Goal: Task Accomplishment & Management: Manage account settings

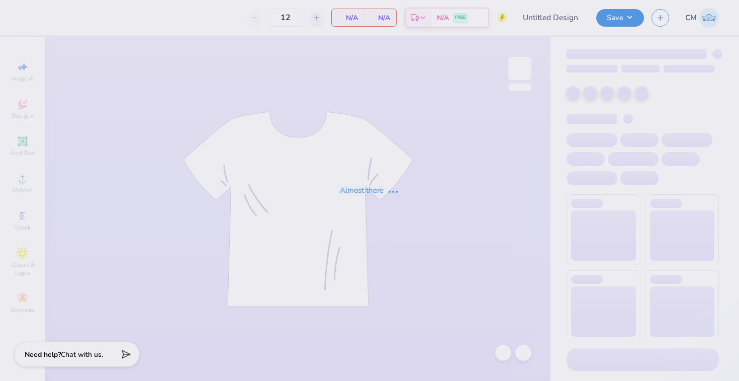
type input "Alpha Phi house shirts 2"
type input "36"
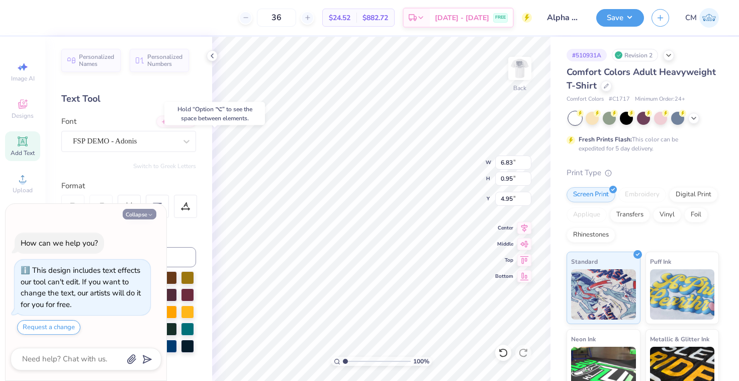
click at [144, 214] on button "Collapse" at bounding box center [140, 214] width 34 height 11
type textarea "x"
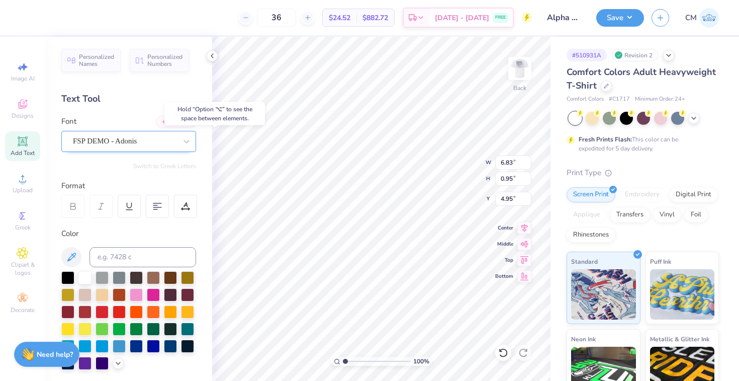
click at [124, 142] on div "FSP DEMO - Adonis" at bounding box center [125, 141] width 106 height 16
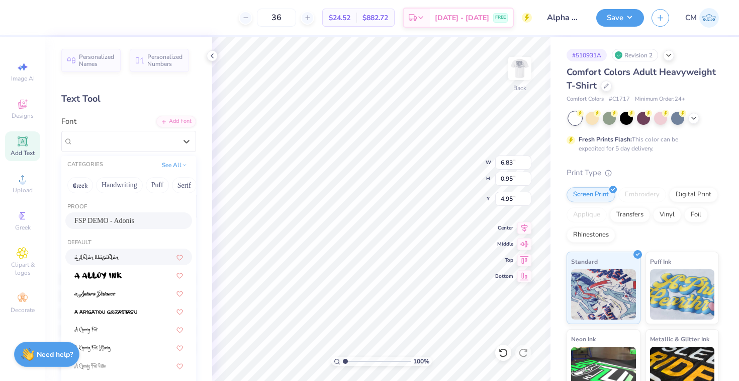
click at [109, 257] on img at bounding box center [96, 257] width 45 height 7
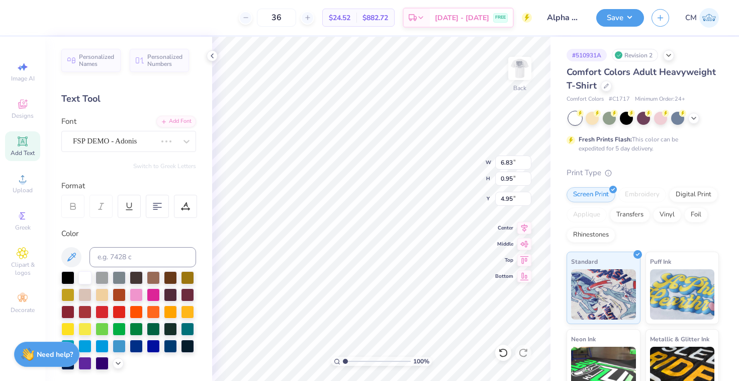
type input "6.18"
type input "1.19"
type input "4.83"
click at [131, 153] on div "Personalized Names Personalized Numbers Text Tool Add Font Font a Ahlan Wasahla…" at bounding box center [128, 209] width 167 height 344
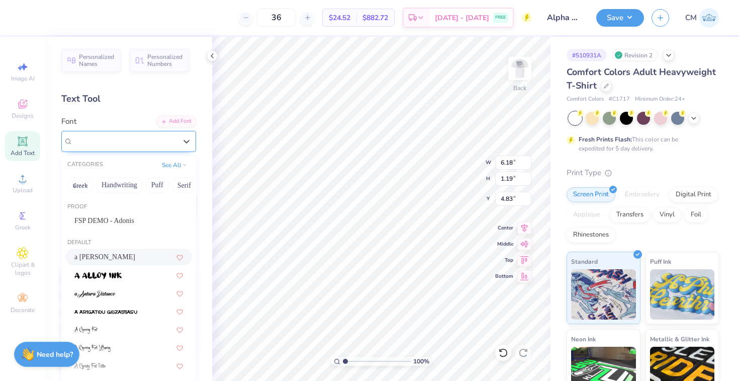
click at [131, 145] on div "a Ahlan Wasahlan" at bounding box center [125, 141] width 106 height 16
click at [115, 295] on div at bounding box center [128, 293] width 109 height 11
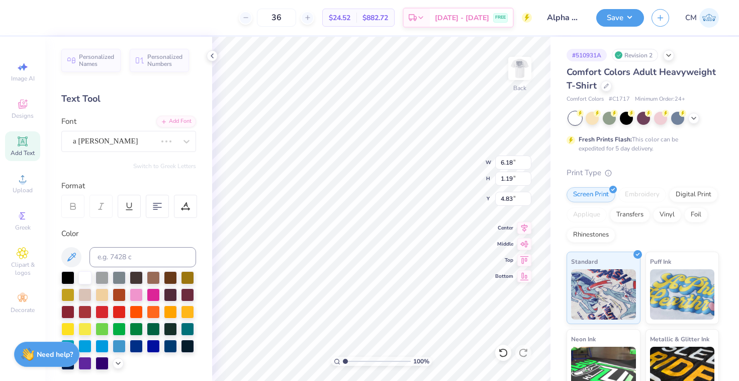
type input "5.37"
type input "1.20"
click at [155, 144] on div "a Antara Distance" at bounding box center [125, 141] width 106 height 16
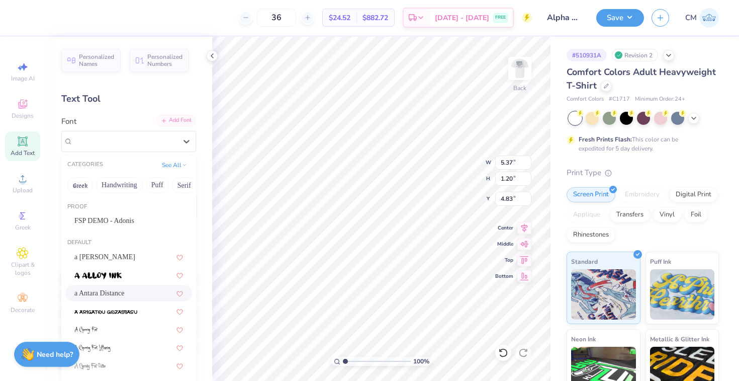
click at [170, 124] on div "Add Font" at bounding box center [176, 121] width 40 height 12
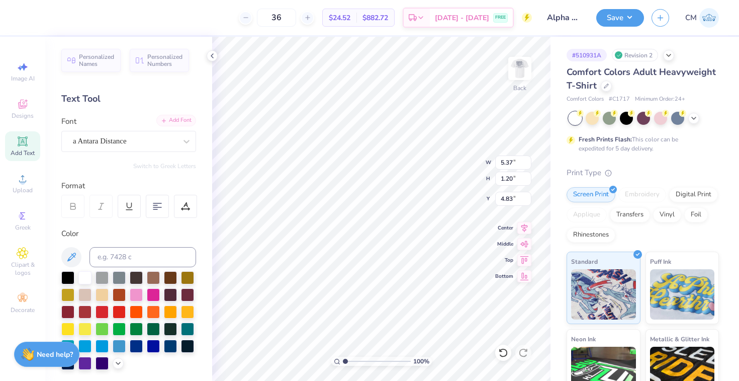
click at [176, 118] on div "Add Font" at bounding box center [176, 121] width 40 height 12
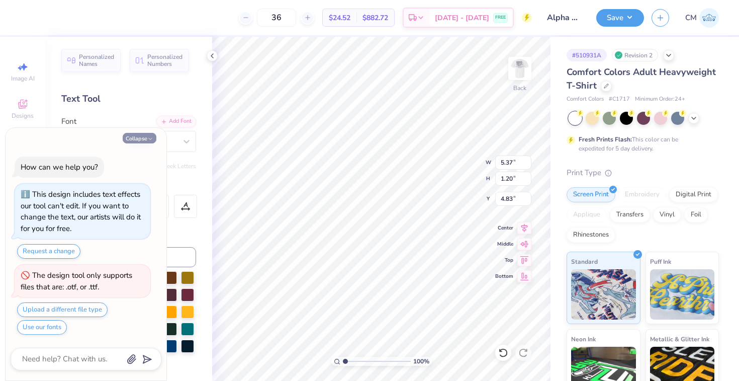
click at [143, 137] on button "Collapse" at bounding box center [140, 138] width 34 height 11
type textarea "x"
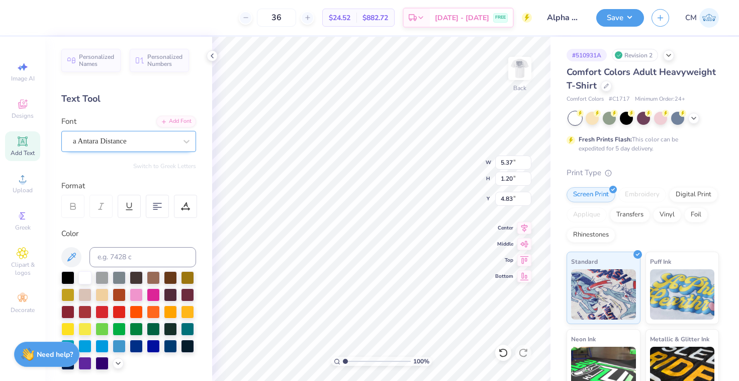
click at [131, 139] on div "a Antara Distance" at bounding box center [125, 141] width 106 height 16
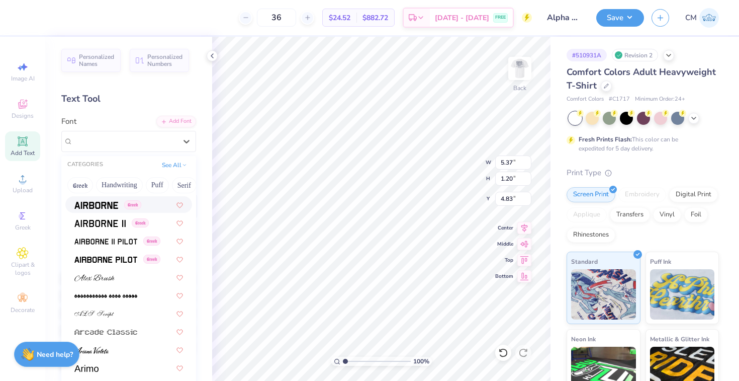
scroll to position [218, 0]
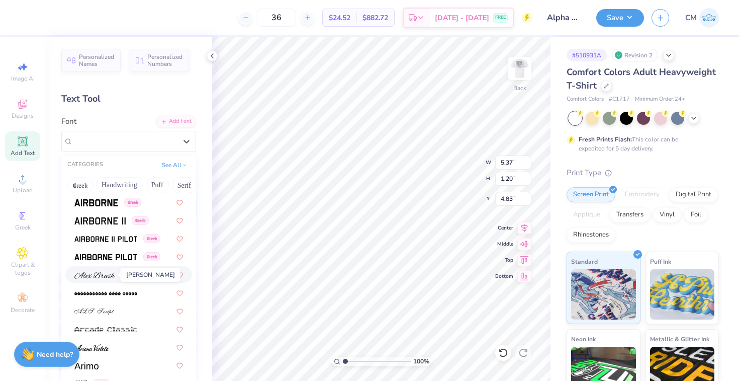
click at [101, 274] on img at bounding box center [94, 274] width 40 height 7
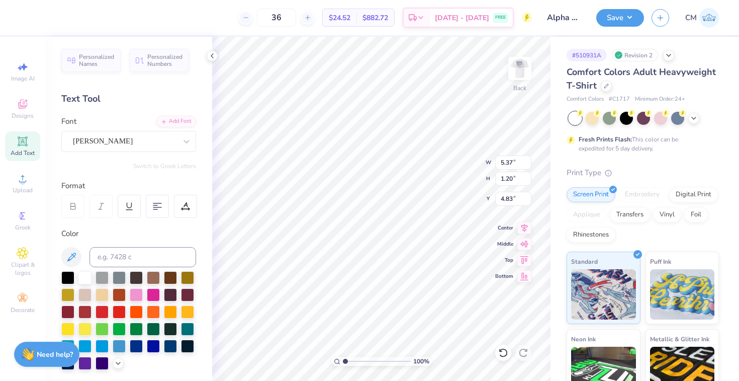
type input "6.65"
type input "1.08"
type input "4.89"
click at [155, 141] on div "Alex Brush" at bounding box center [125, 141] width 106 height 16
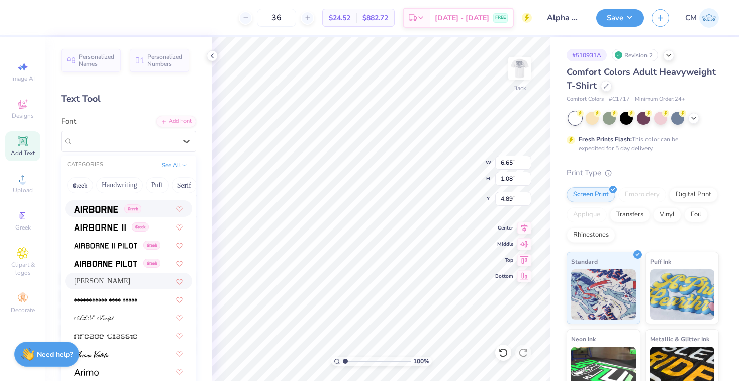
scroll to position [214, 0]
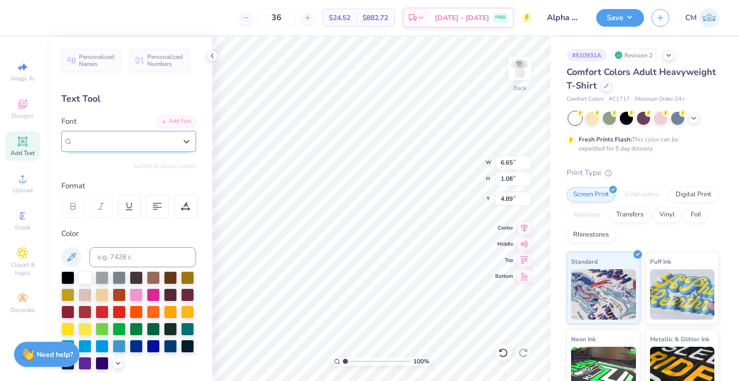
click at [122, 141] on div "Alex Brush" at bounding box center [125, 141] width 104 height 12
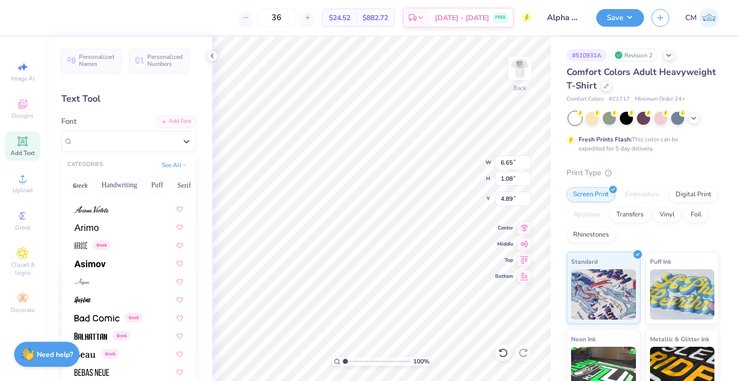
scroll to position [358, 0]
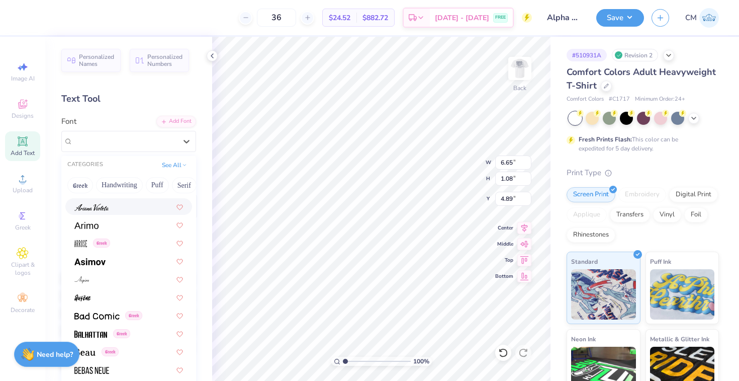
click at [116, 209] on div at bounding box center [128, 206] width 109 height 11
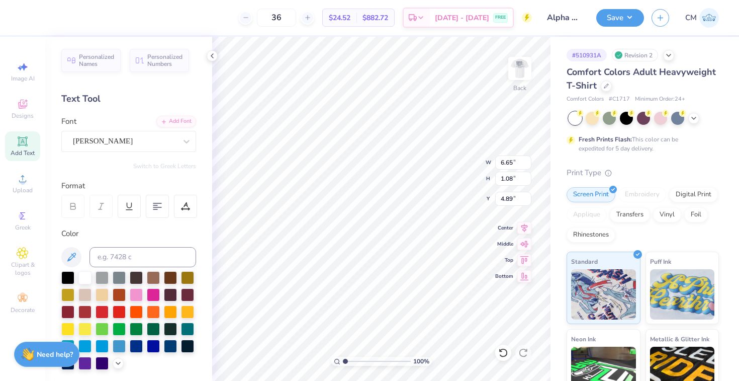
type input "4.36"
type input "0.98"
type input "4.94"
click at [133, 144] on div "Ariana Violeta" at bounding box center [125, 141] width 106 height 16
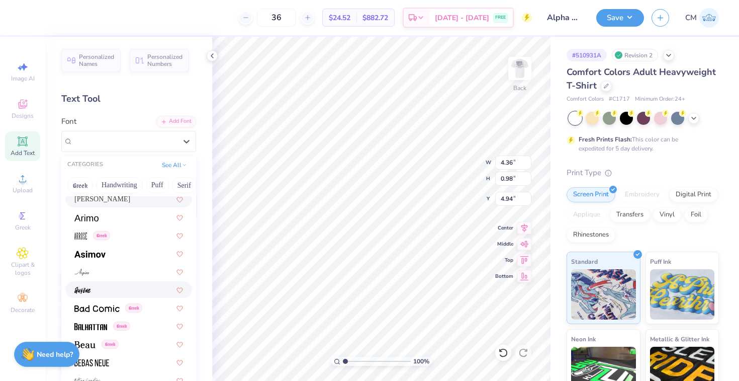
scroll to position [374, 0]
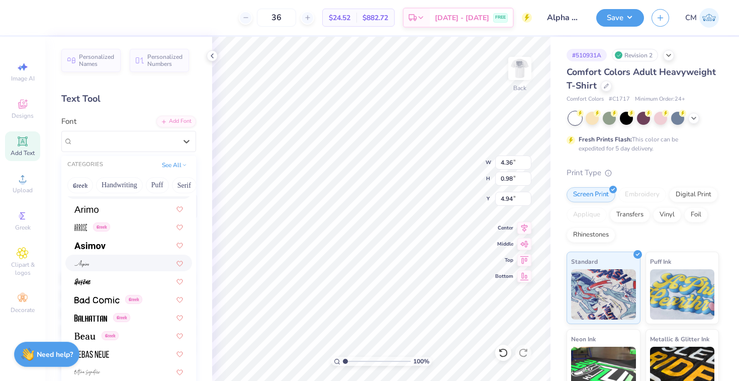
click at [111, 266] on div at bounding box center [128, 262] width 109 height 11
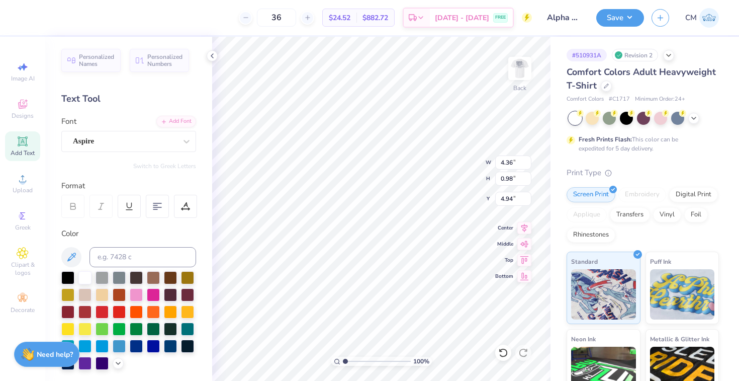
type input "4.72"
type input "0.93"
type input "4.96"
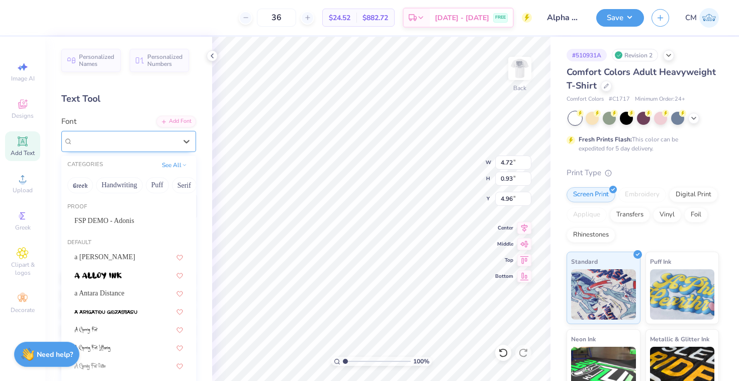
click at [123, 134] on div "Aspire" at bounding box center [125, 141] width 106 height 16
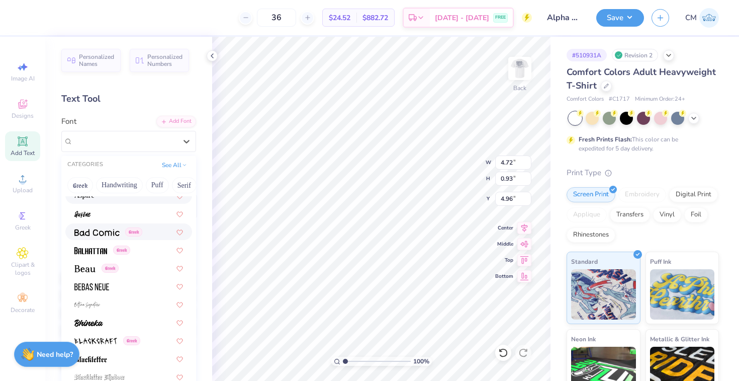
scroll to position [451, 0]
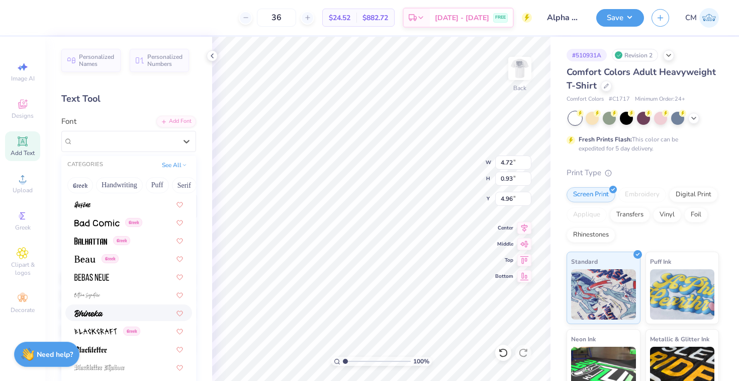
click at [121, 311] on div at bounding box center [128, 312] width 109 height 11
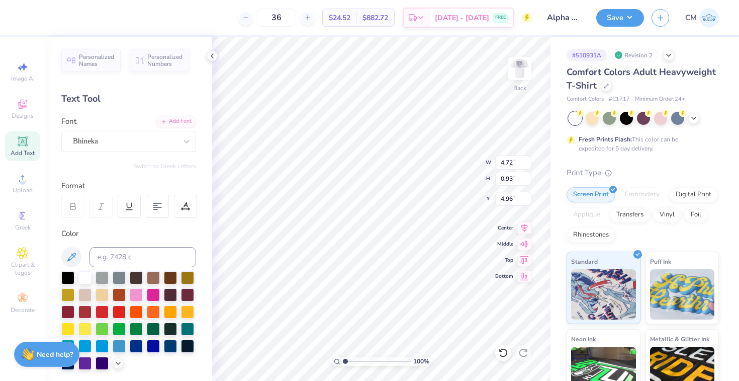
type input "5.42"
type input "0.92"
type input "4.97"
click at [141, 146] on div "Bhineka" at bounding box center [125, 141] width 106 height 16
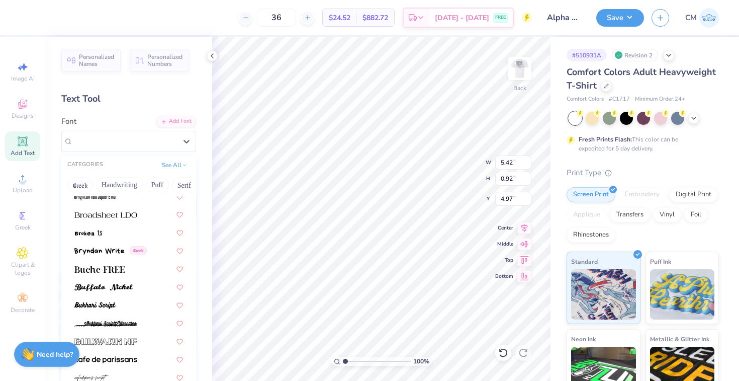
scroll to position [894, 0]
click at [104, 285] on img at bounding box center [103, 286] width 58 height 7
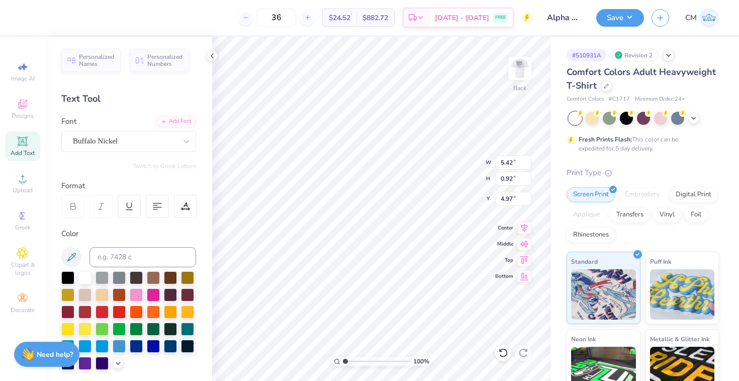
type input "6.81"
type input "0.93"
type input "4.96"
click at [124, 147] on div at bounding box center [125, 141] width 104 height 14
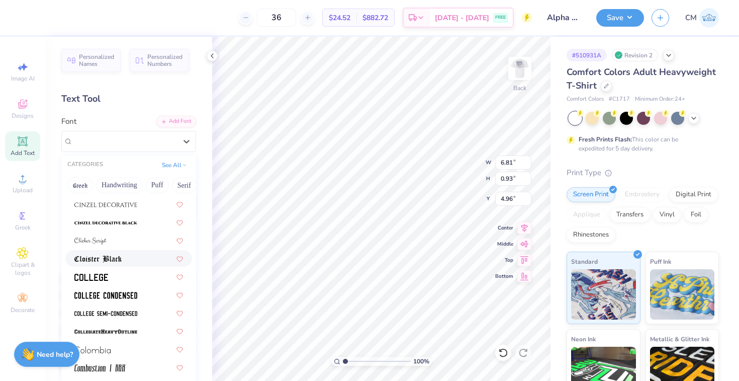
scroll to position [1290, 0]
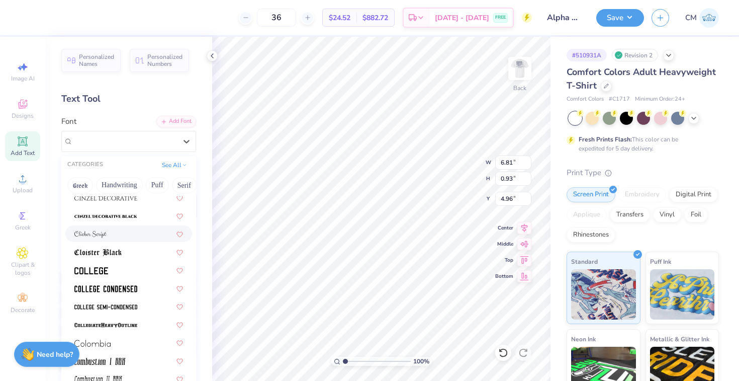
click at [117, 228] on div at bounding box center [128, 233] width 109 height 11
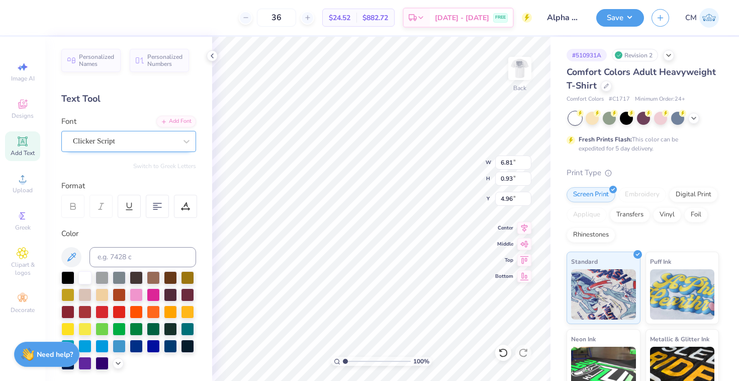
type input "5.66"
type input "1.10"
type input "4.88"
click at [137, 140] on div "Clicker Script" at bounding box center [125, 141] width 106 height 16
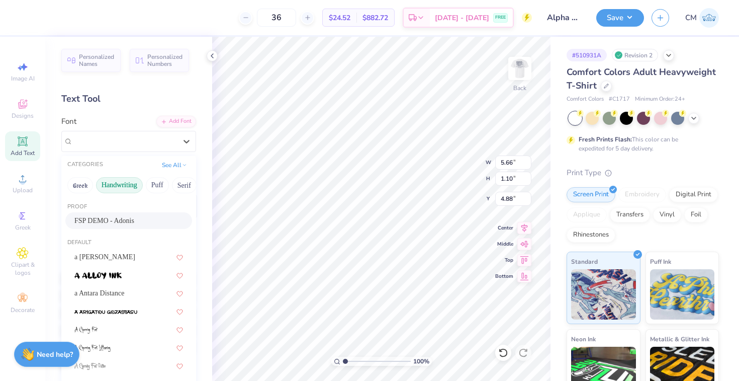
click at [119, 186] on button "Handwriting" at bounding box center [119, 185] width 47 height 16
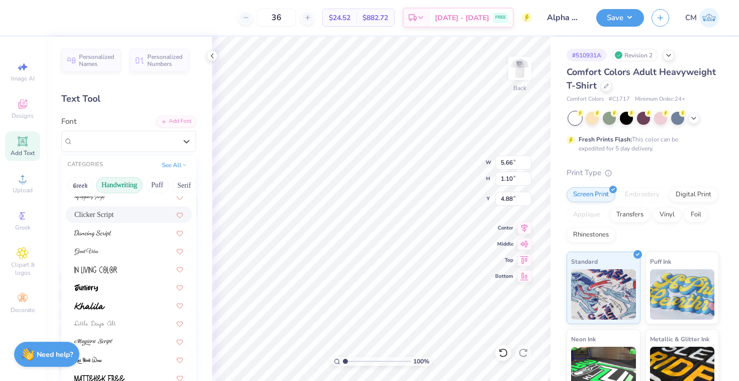
scroll to position [115, 0]
click at [104, 306] on img at bounding box center [89, 305] width 31 height 7
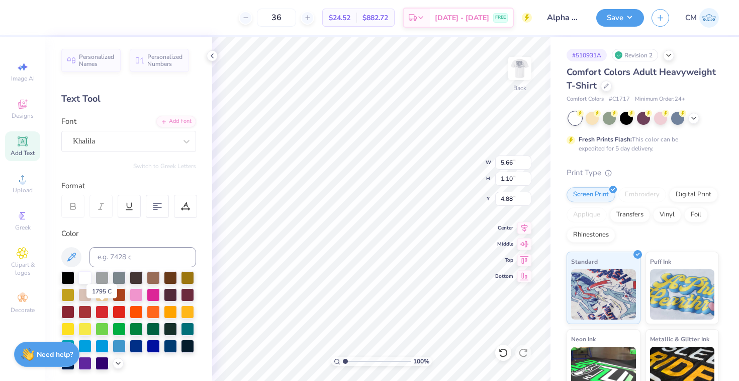
type input "6.70"
type input "1.14"
type input "4.86"
click at [113, 142] on div "Khalila" at bounding box center [125, 141] width 106 height 16
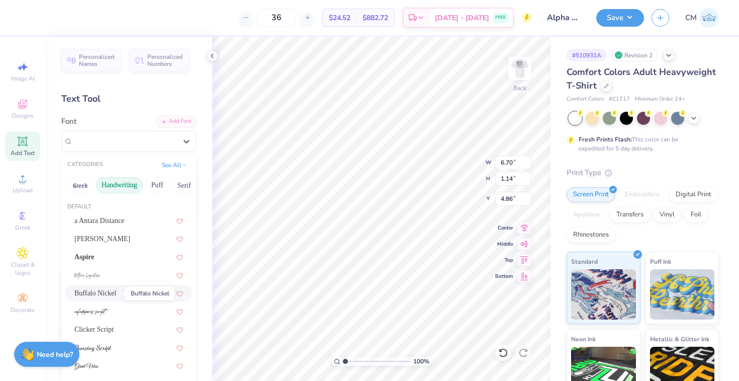
click at [111, 295] on span "Buffalo Nickel" at bounding box center [95, 293] width 42 height 11
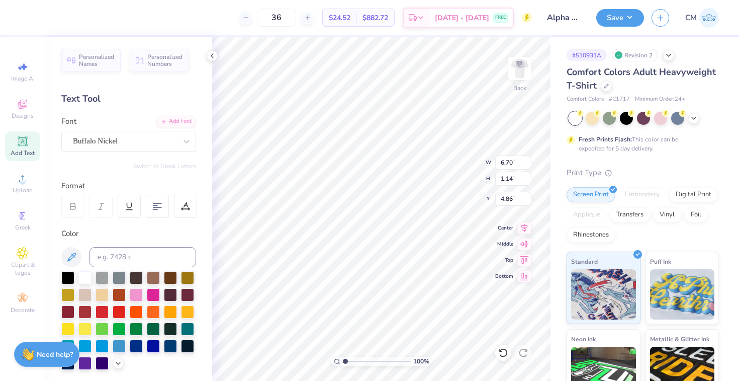
type input "6.81"
type input "0.93"
type input "4.96"
click at [146, 143] on div "Buffalo Nickel" at bounding box center [125, 141] width 106 height 16
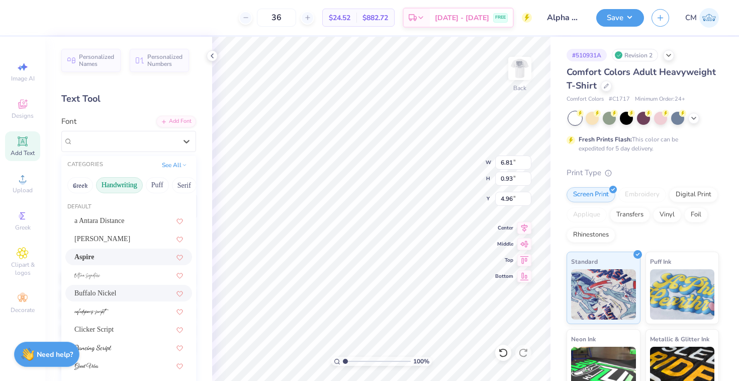
click at [134, 253] on div "Aspire" at bounding box center [128, 256] width 109 height 11
click at [158, 132] on div "Aspire" at bounding box center [128, 141] width 135 height 21
click at [141, 234] on div "Ariana Violeta" at bounding box center [128, 238] width 109 height 11
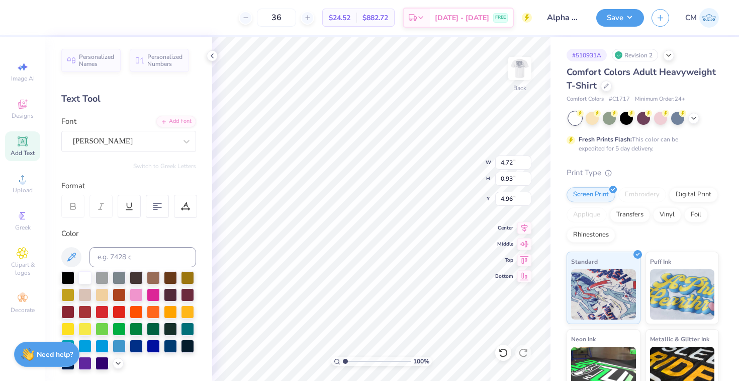
type input "4.36"
type input "0.98"
type input "4.94"
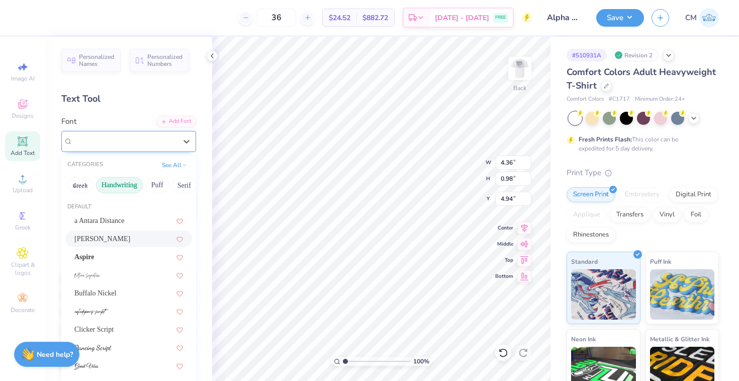
click at [161, 142] on div "Ariana Violeta" at bounding box center [125, 141] width 106 height 16
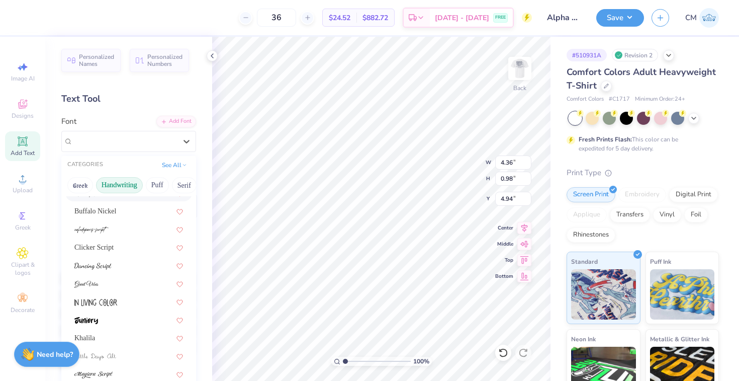
scroll to position [83, 0]
click at [135, 262] on div at bounding box center [128, 264] width 109 height 11
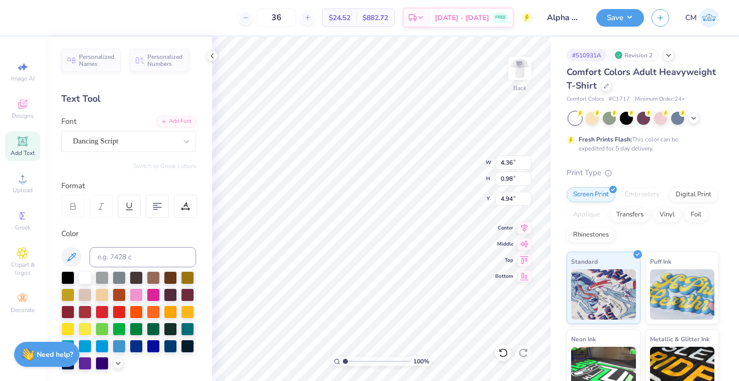
type input "5.96"
type input "1.05"
type input "4.90"
click at [512, 70] on img at bounding box center [520, 68] width 40 height 40
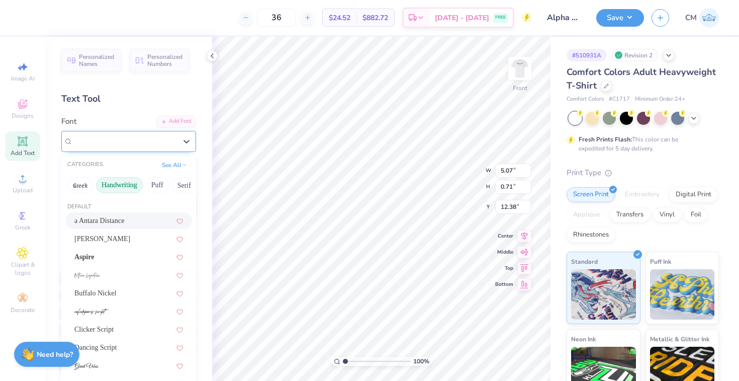
click at [173, 144] on div "FSP DEMO - Adonis" at bounding box center [125, 141] width 106 height 16
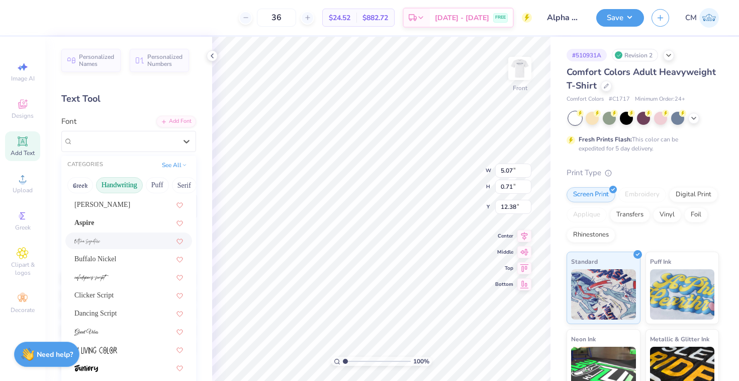
scroll to position [48, 0]
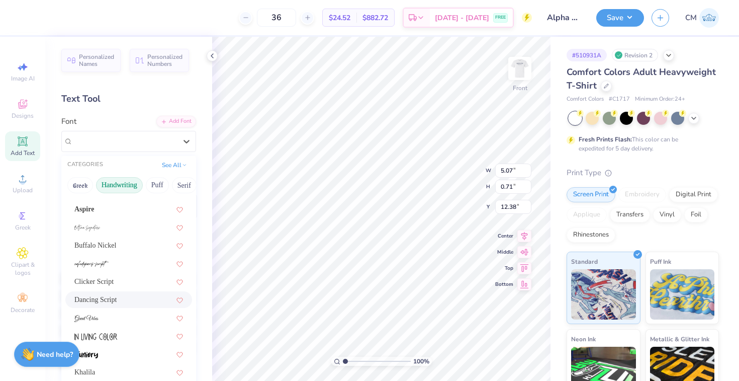
click at [116, 298] on div "Dancing Script" at bounding box center [128, 299] width 109 height 11
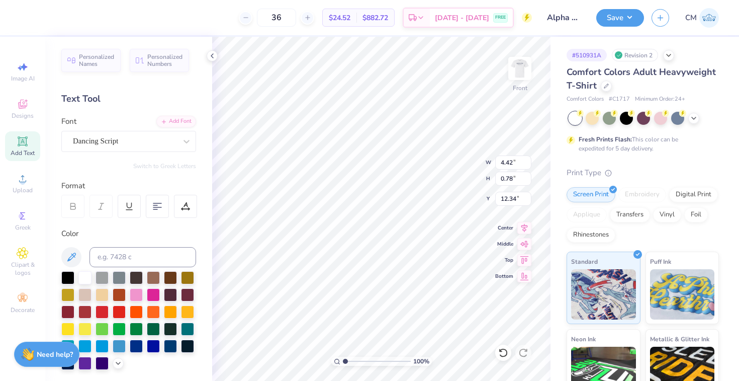
type input "4.42"
type input "0.78"
type input "12.34"
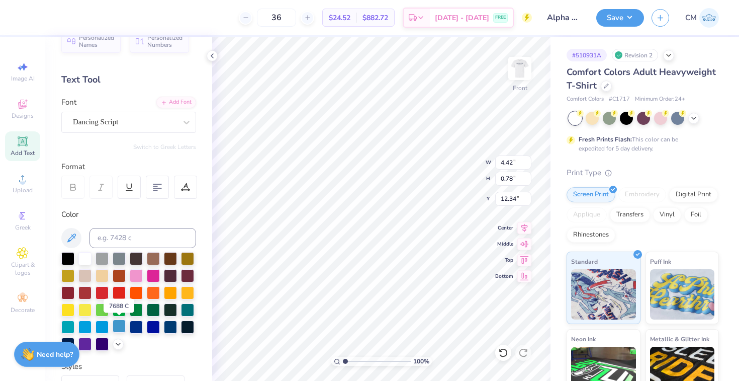
scroll to position [20, 0]
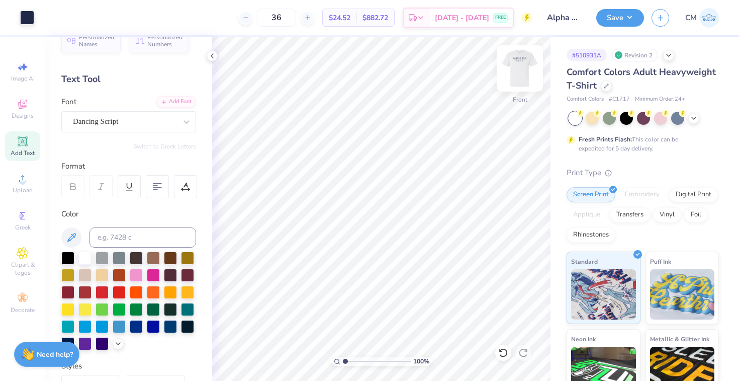
click at [523, 62] on img at bounding box center [520, 68] width 40 height 40
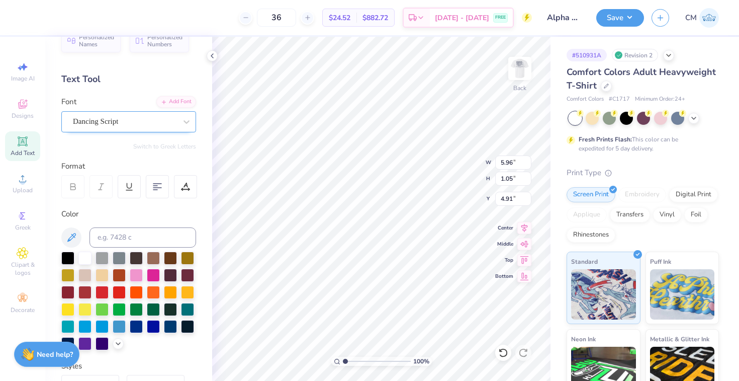
click at [166, 117] on div "Dancing Script" at bounding box center [125, 122] width 106 height 16
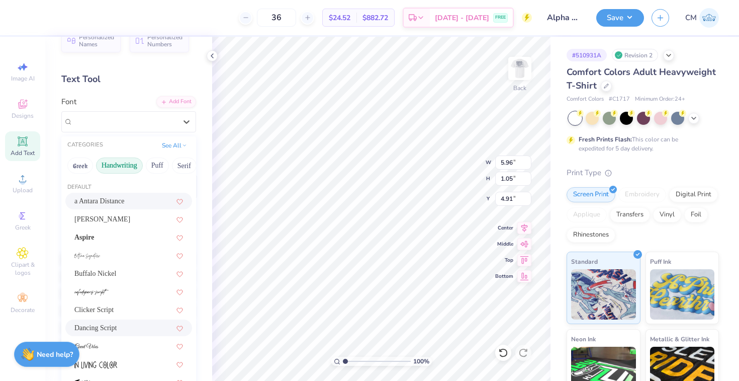
click at [118, 164] on button "Handwriting" at bounding box center [119, 165] width 47 height 16
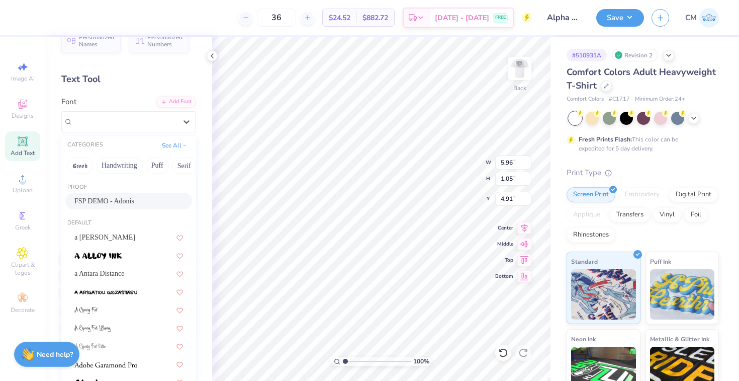
click at [97, 196] on span "FSP DEMO - Adonis" at bounding box center [104, 201] width 60 height 11
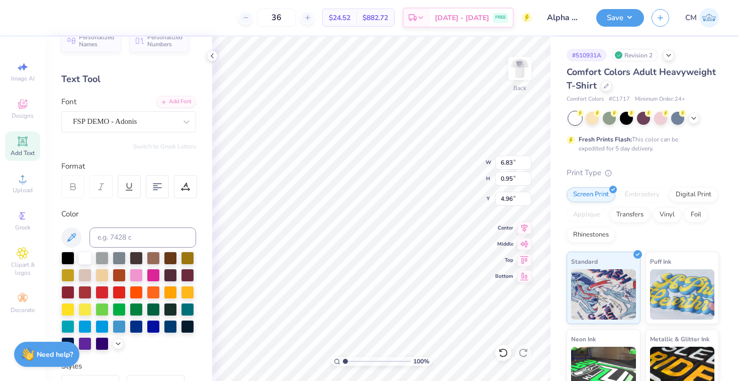
type input "6.83"
type input "0.95"
type input "4.96"
click at [512, 71] on img at bounding box center [520, 68] width 40 height 40
click at [178, 111] on div "Dancing Script" at bounding box center [128, 121] width 135 height 21
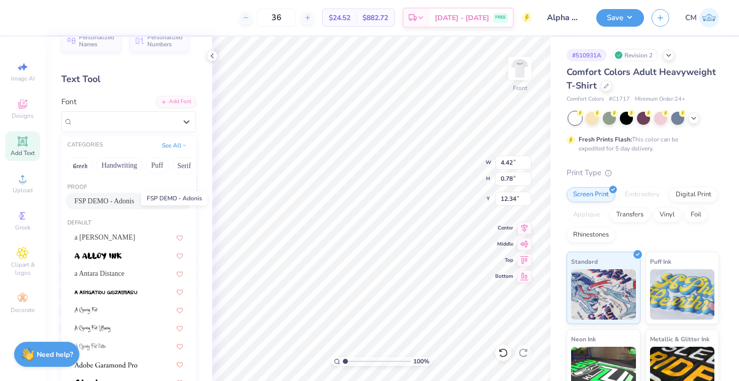
click at [130, 196] on span "FSP DEMO - Adonis" at bounding box center [104, 201] width 60 height 11
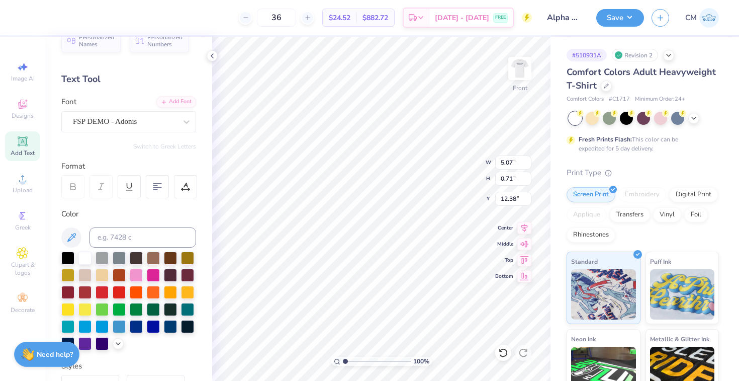
type input "5.07"
type input "0.71"
type input "12.38"
click at [622, 15] on button "Save" at bounding box center [620, 17] width 48 height 18
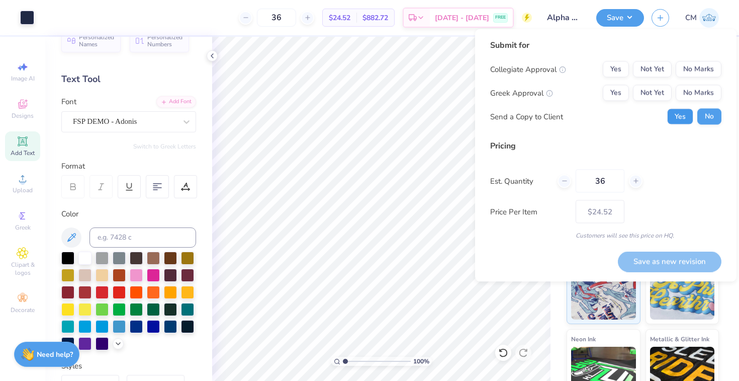
click at [674, 113] on button "Yes" at bounding box center [680, 117] width 26 height 16
click at [615, 96] on button "Yes" at bounding box center [616, 93] width 26 height 16
click at [707, 72] on button "No Marks" at bounding box center [699, 69] width 46 height 16
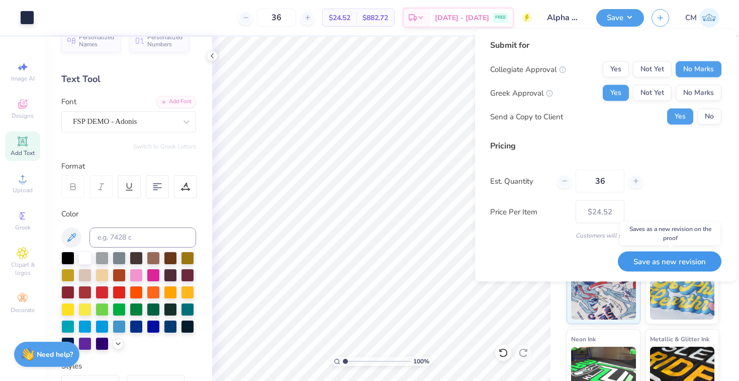
click at [670, 260] on button "Save as new revision" at bounding box center [670, 261] width 104 height 21
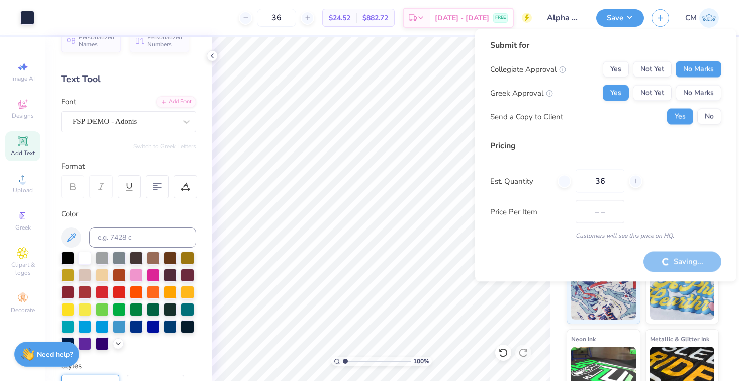
type input "$24.52"
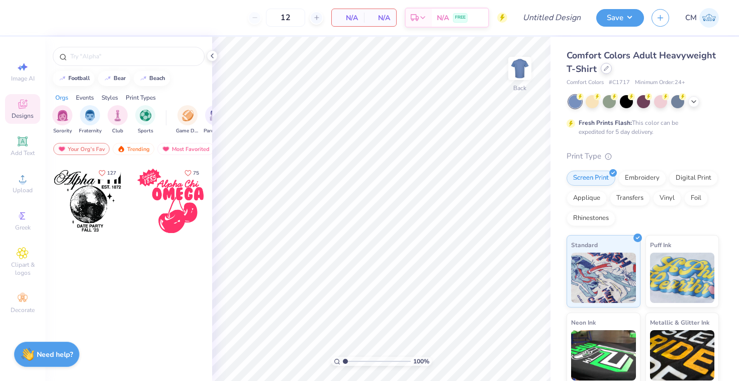
click at [603, 71] on div at bounding box center [606, 68] width 11 height 11
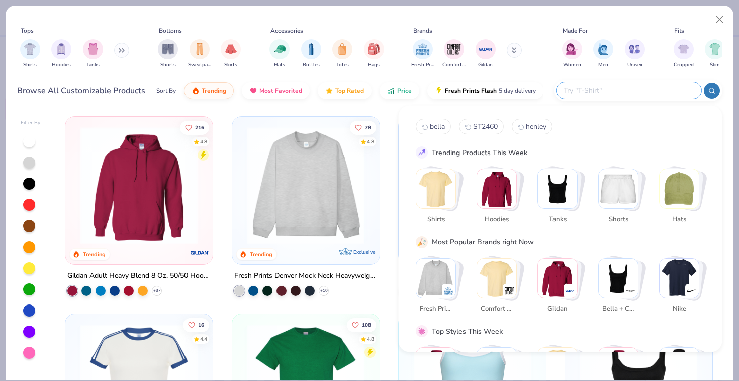
click at [648, 95] on input "text" at bounding box center [629, 90] width 132 height 12
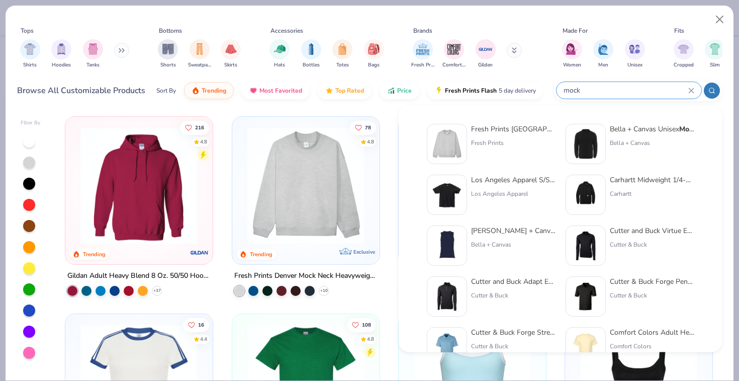
type input "mock"
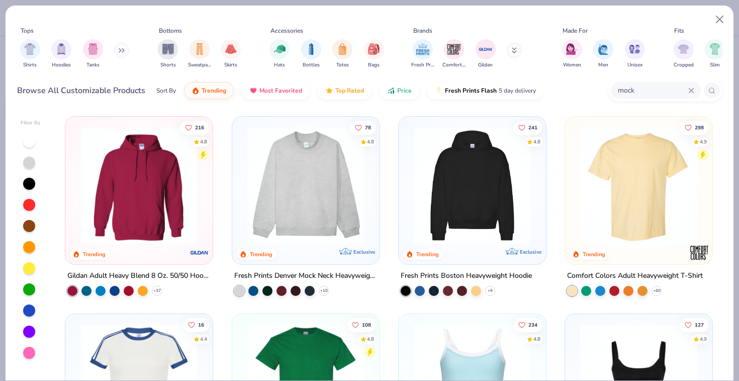
click at [314, 233] on img at bounding box center [305, 185] width 127 height 117
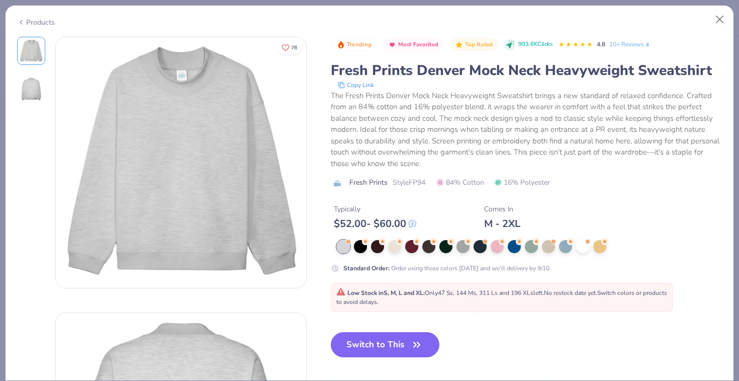
click at [421, 183] on span "Style FP94" at bounding box center [409, 182] width 33 height 11
copy span "FP94"
click at [367, 348] on button "Switch to This" at bounding box center [385, 344] width 109 height 25
type input "50"
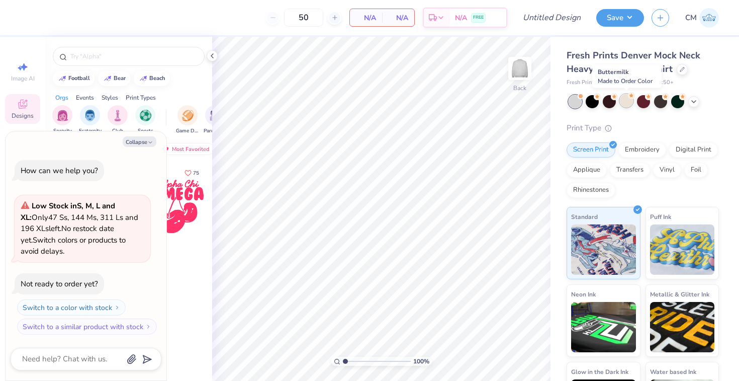
click at [626, 103] on div at bounding box center [626, 100] width 13 height 13
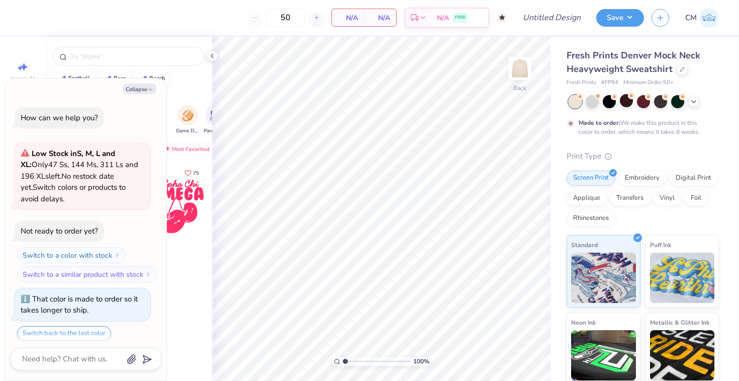
scroll to position [31, 0]
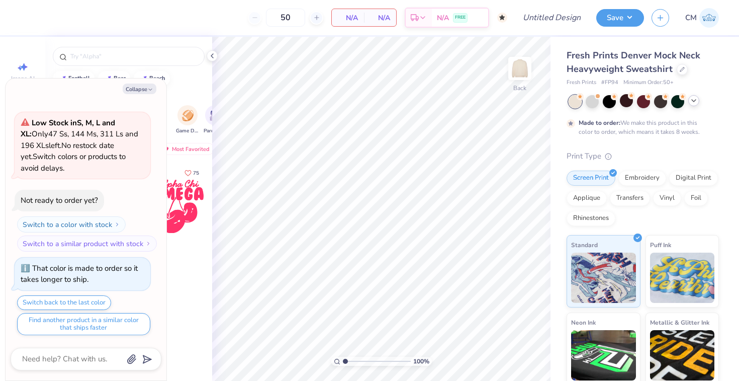
click at [695, 103] on icon at bounding box center [694, 101] width 8 height 8
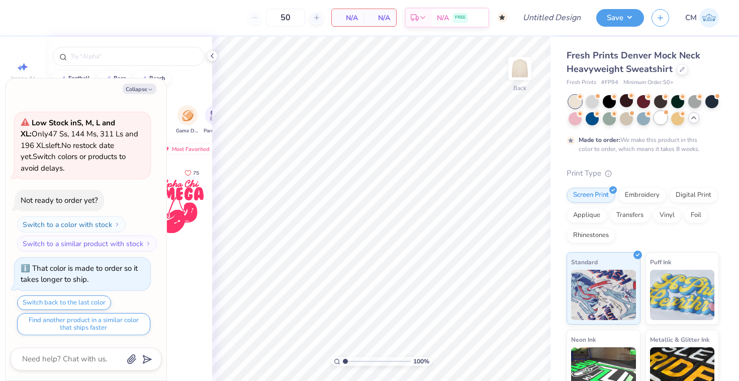
click at [661, 121] on div at bounding box center [660, 117] width 13 height 13
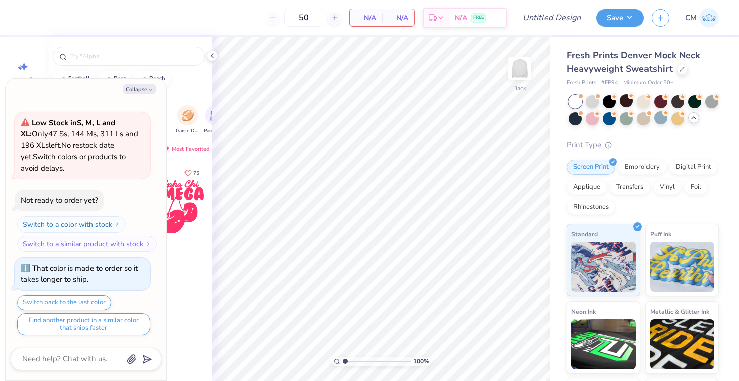
scroll to position [234, 0]
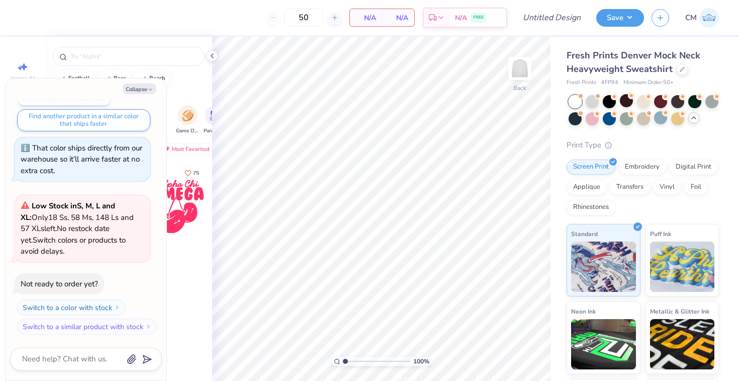
type textarea "x"
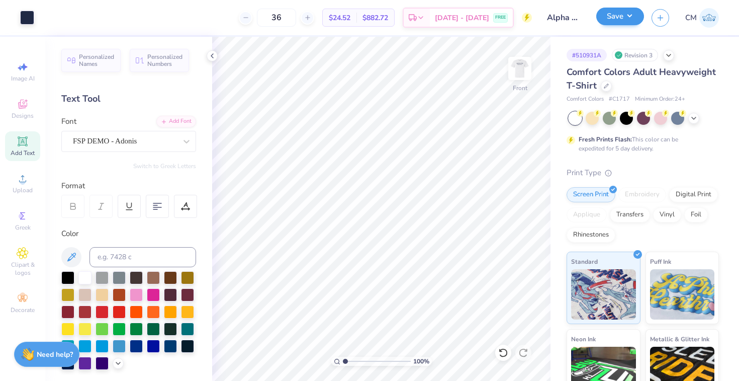
scroll to position [20, 0]
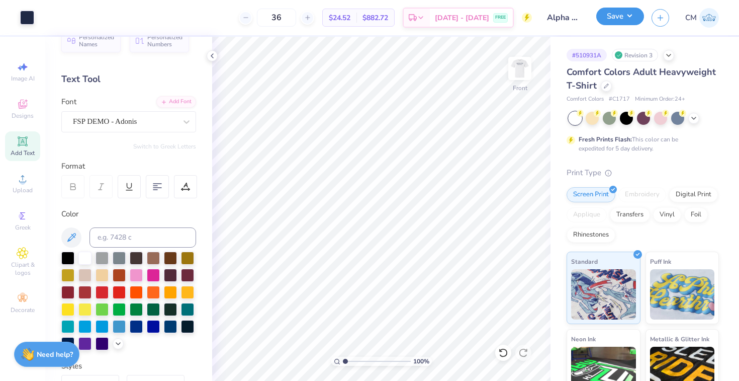
click at [632, 15] on button "Save" at bounding box center [620, 17] width 48 height 18
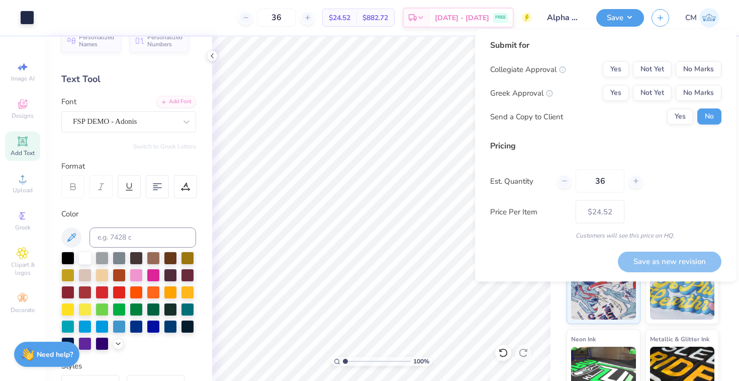
click at [709, 14] on img at bounding box center [709, 18] width 20 height 20
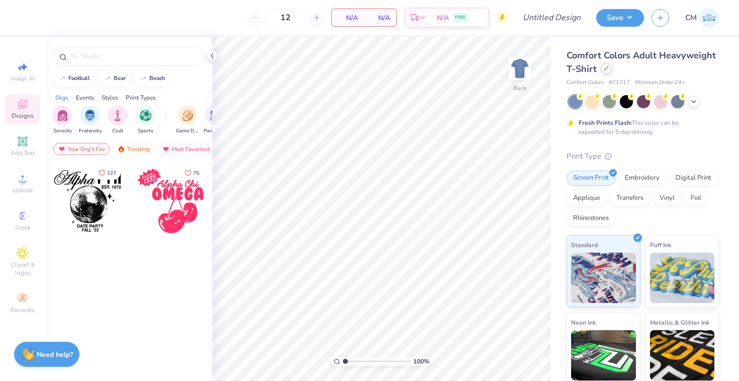
click at [605, 67] on icon at bounding box center [606, 68] width 5 height 5
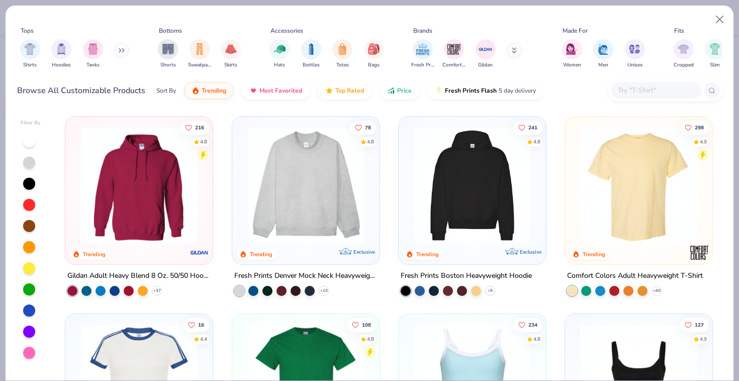
click at [621, 95] on input "text" at bounding box center [655, 90] width 77 height 12
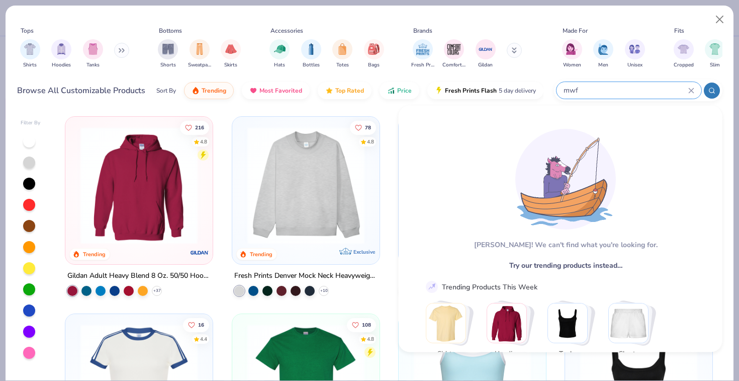
type input "mwf"
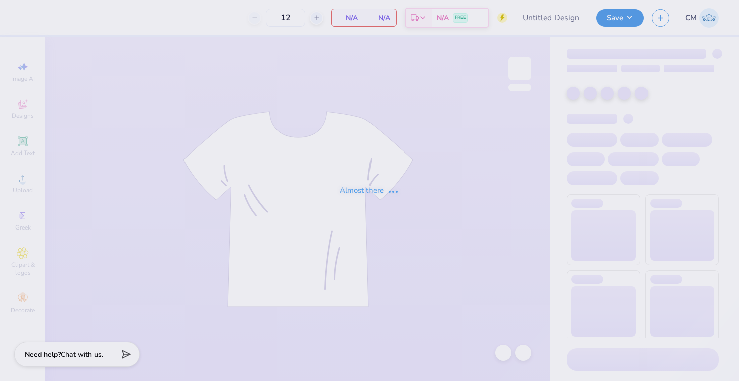
type input "The [GEOGRAPHIC_DATA][US_STATE] : [PERSON_NAME]"
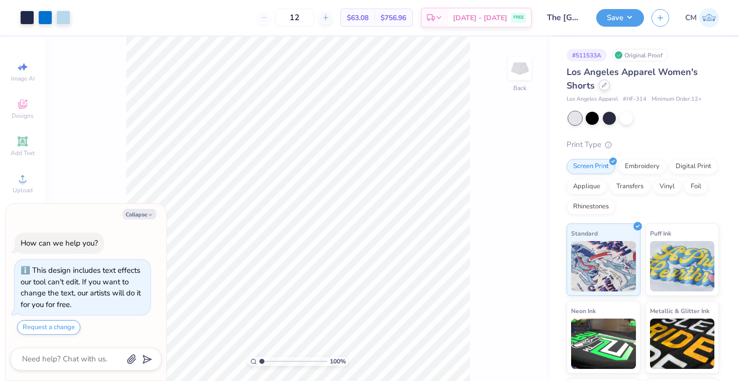
click at [603, 85] on icon at bounding box center [604, 84] width 5 height 5
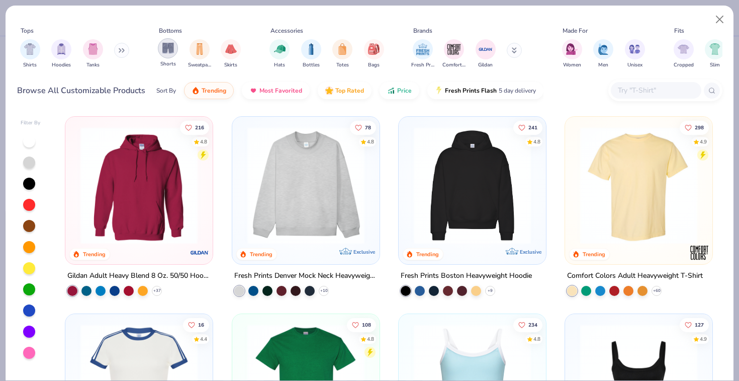
click at [170, 48] on img "filter for Shorts" at bounding box center [168, 48] width 12 height 12
type textarea "x"
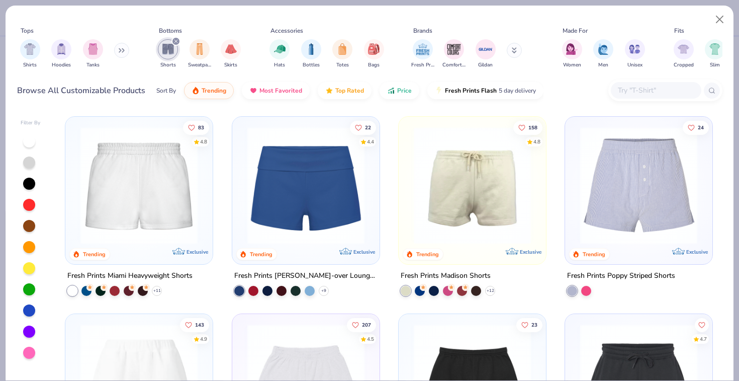
click at [511, 48] on button at bounding box center [514, 50] width 15 height 15
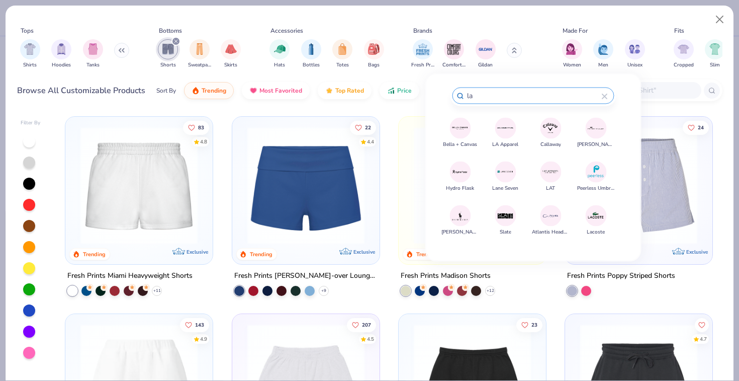
type input "la"
click at [508, 127] on img at bounding box center [506, 128] width 18 height 18
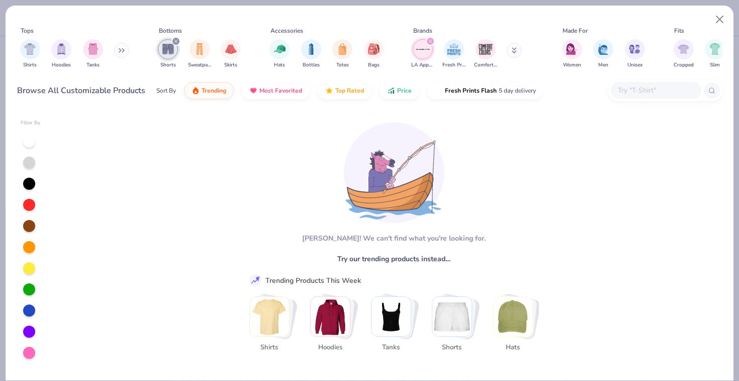
click at [650, 88] on input "text" at bounding box center [655, 90] width 77 height 12
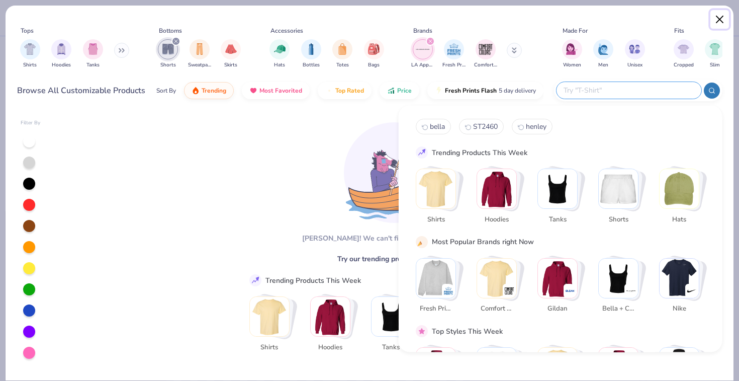
click at [722, 21] on button "Close" at bounding box center [719, 19] width 19 height 19
type textarea "x"
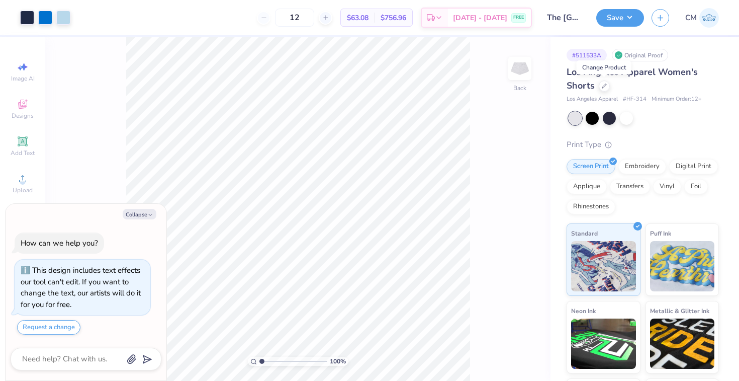
click at [708, 17] on img at bounding box center [709, 18] width 20 height 20
